Goal: Task Accomplishment & Management: Complete application form

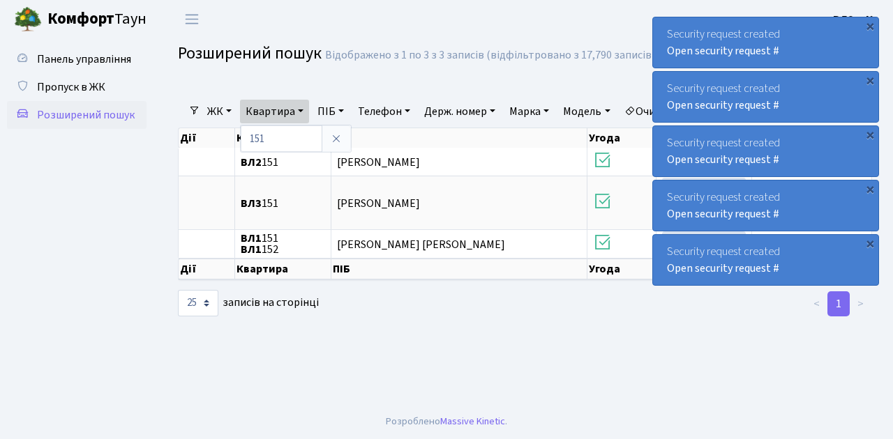
select select "25"
click at [88, 89] on span "Пропуск в ЖК" at bounding box center [71, 87] width 68 height 15
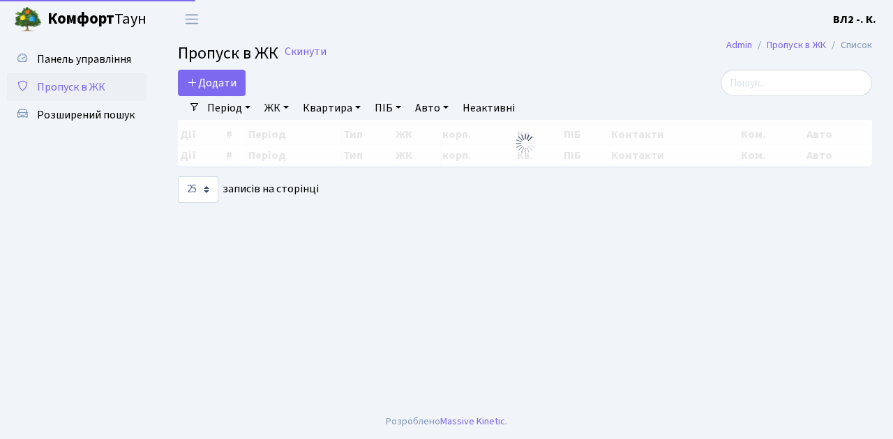
select select "25"
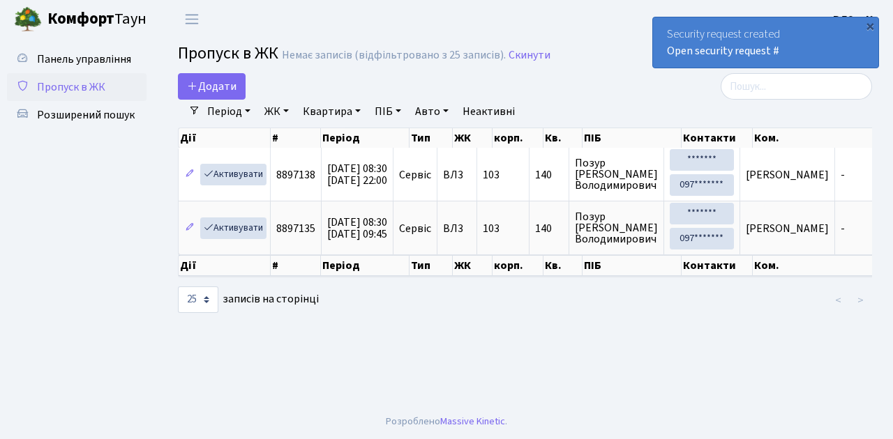
click at [98, 90] on span "Пропуск в ЖК" at bounding box center [71, 87] width 68 height 15
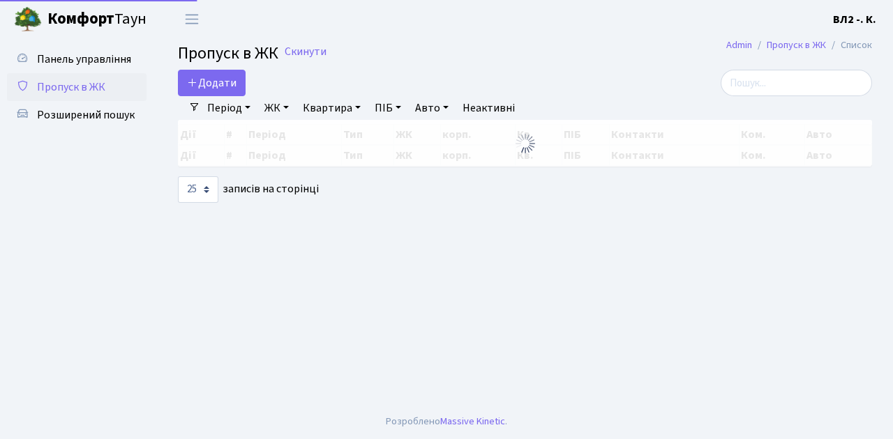
select select "25"
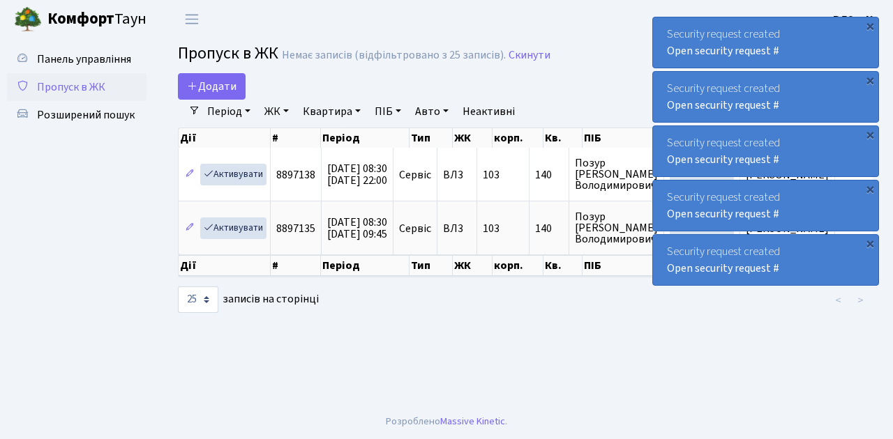
click at [59, 91] on span "Пропуск в ЖК" at bounding box center [71, 87] width 68 height 15
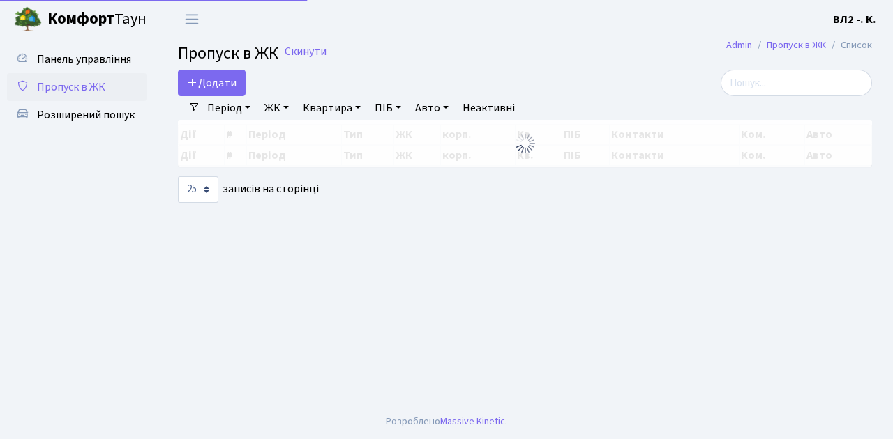
select select "25"
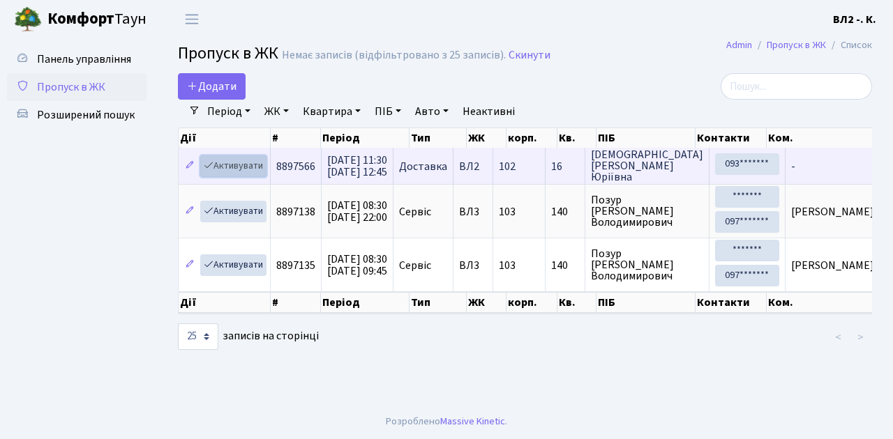
click at [246, 167] on link "Активувати" at bounding box center [233, 167] width 66 height 22
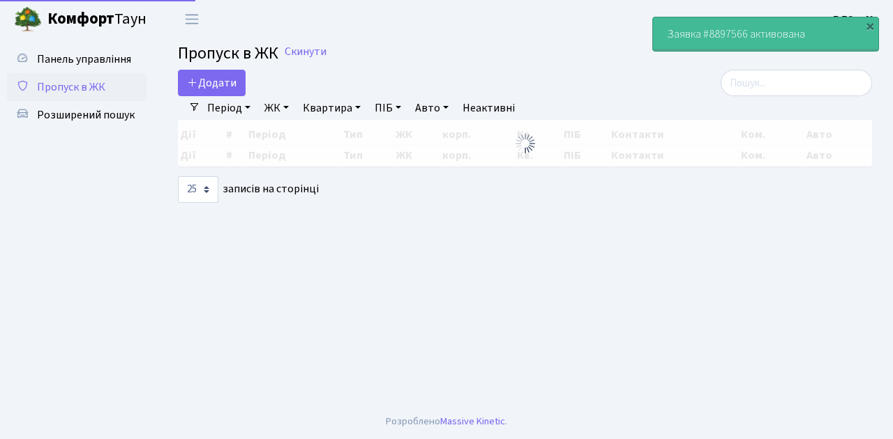
select select "25"
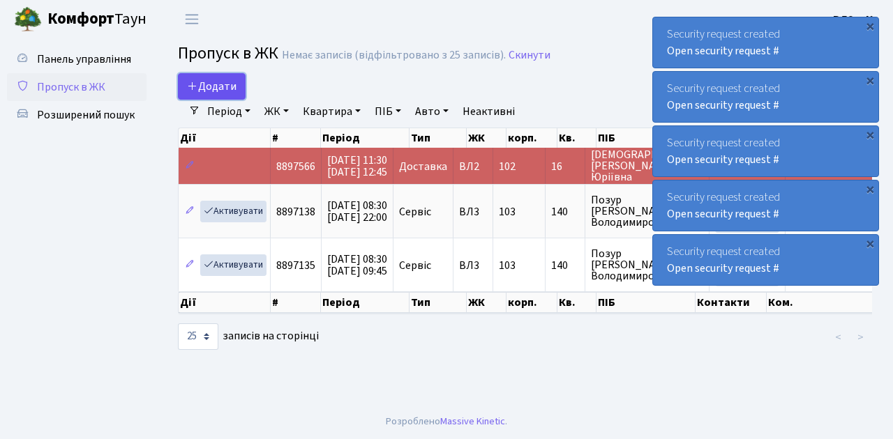
click at [209, 86] on span "Додати" at bounding box center [212, 86] width 50 height 15
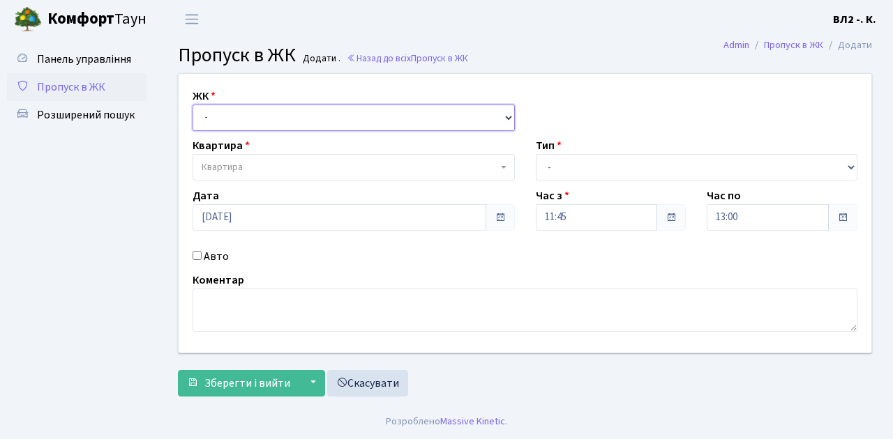
click at [217, 112] on select "- ВЛ1, Ужгородський пров., 4/1 ВЛ2, Голосіївський просп., 76 ВЛ3, пр.Голосіївсь…" at bounding box center [353, 118] width 322 height 27
select select "317"
click at [192, 105] on select "- ВЛ1, Ужгородський пров., 4/1 ВЛ2, Голосіївський просп., 76 ВЛ3, пр.Голосіївсь…" at bounding box center [353, 118] width 322 height 27
select select
click at [248, 168] on span "Квартира" at bounding box center [350, 167] width 296 height 14
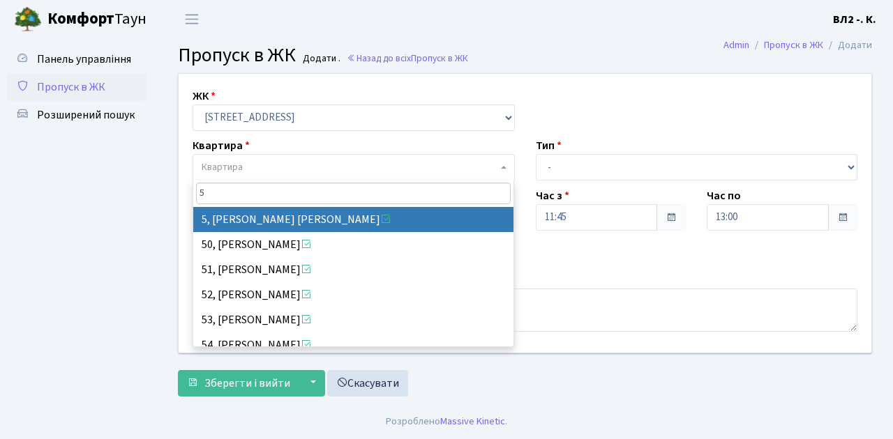
type input "5"
select select "37954"
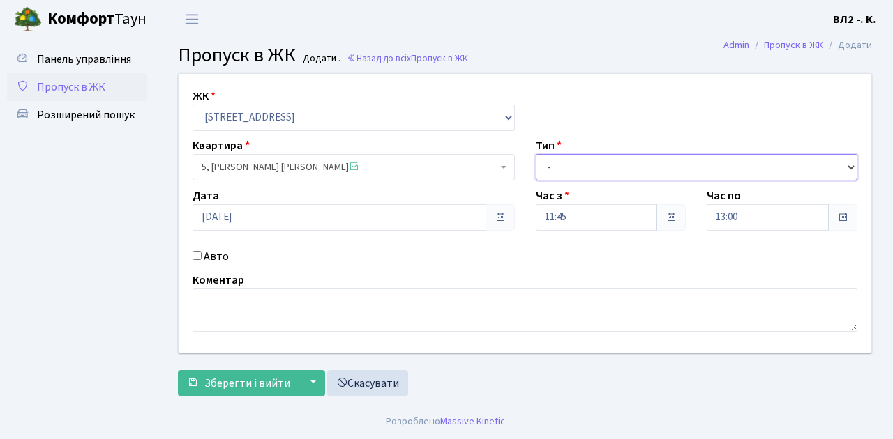
click at [550, 163] on select "- Доставка Таксі Гості Сервіс" at bounding box center [697, 167] width 322 height 27
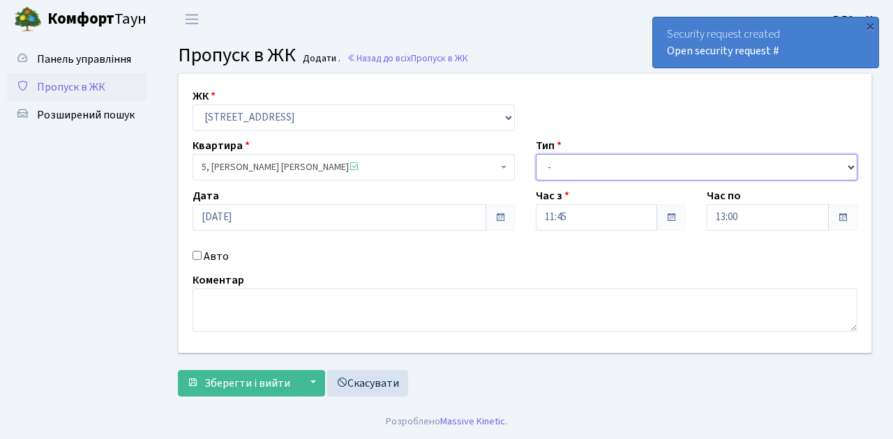
select select "1"
click at [536, 154] on select "- Доставка Таксі Гості Сервіс" at bounding box center [697, 167] width 322 height 27
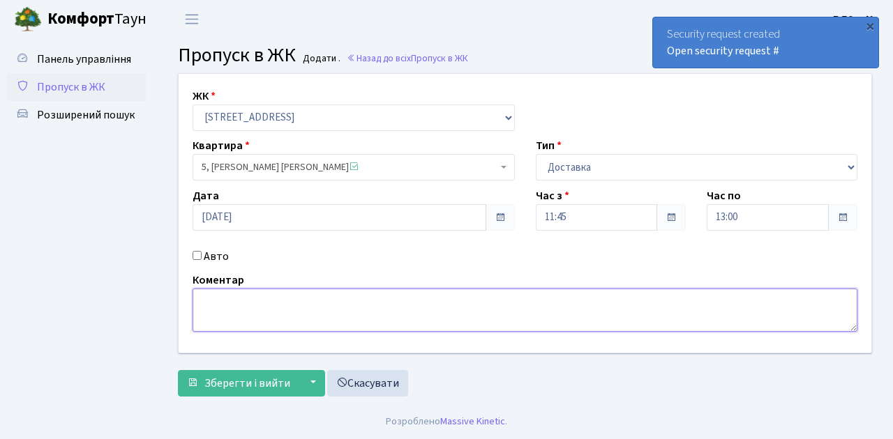
click at [269, 310] on textarea at bounding box center [524, 310] width 665 height 43
type textarea "Glovo"
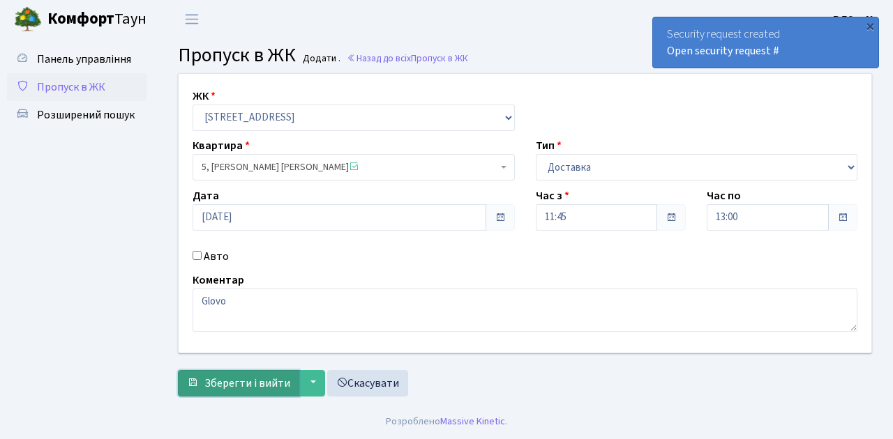
click at [264, 382] on span "Зберегти і вийти" at bounding box center [247, 383] width 86 height 15
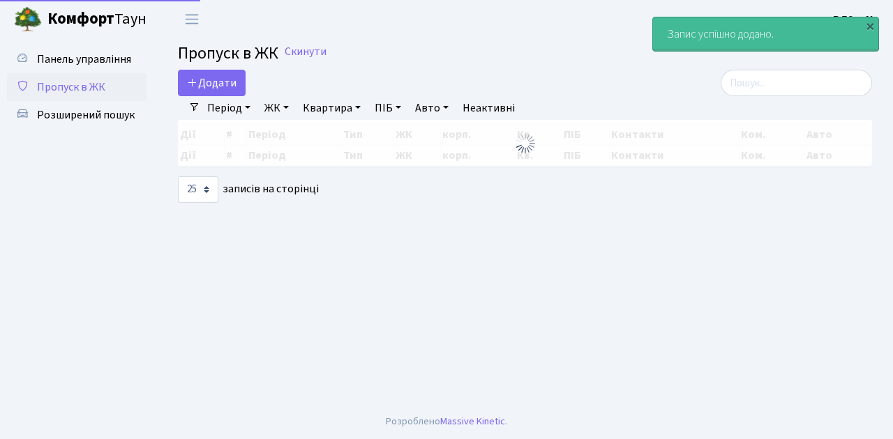
select select "25"
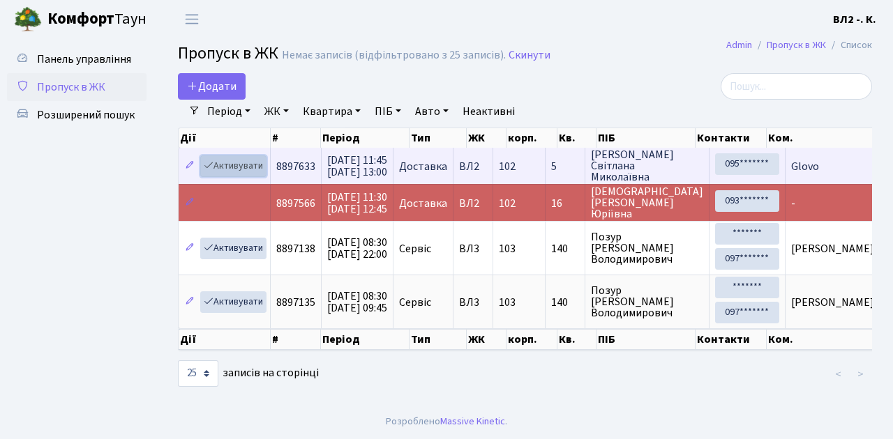
click at [234, 167] on link "Активувати" at bounding box center [233, 167] width 66 height 22
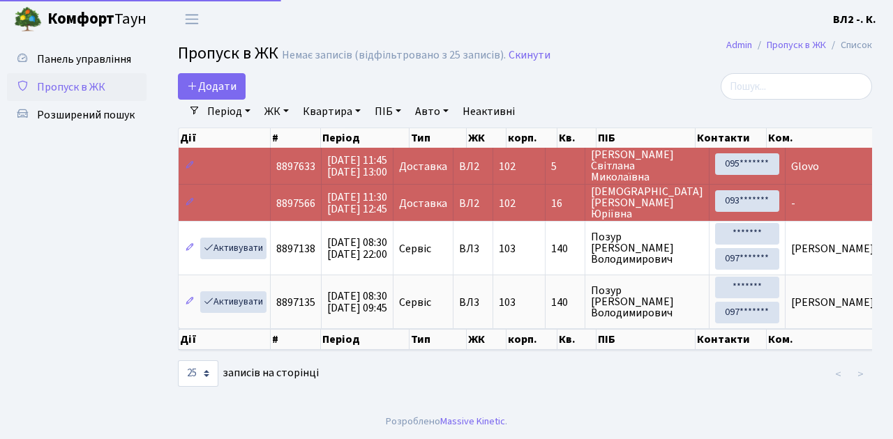
select select "25"
